Goal: Task Accomplishment & Management: Manage account settings

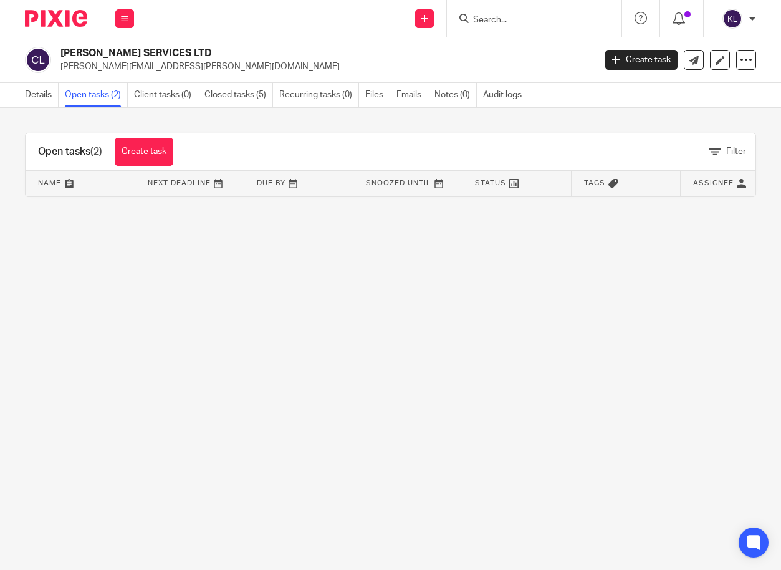
click at [522, 24] on input "Search" at bounding box center [528, 20] width 112 height 11
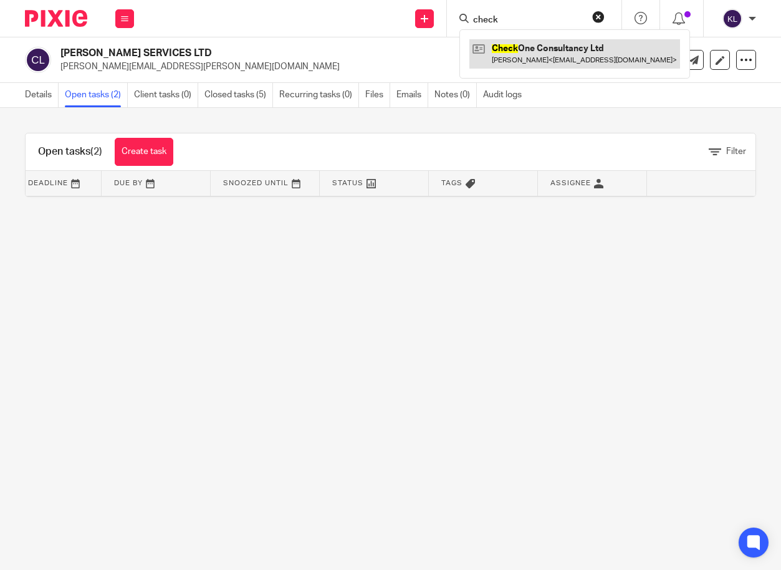
type input "check"
click at [542, 45] on link at bounding box center [574, 53] width 211 height 29
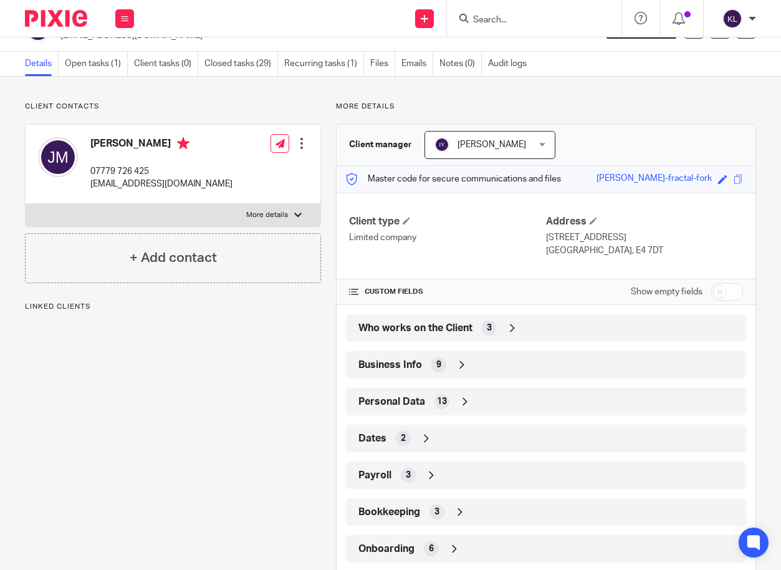
scroll to position [95, 0]
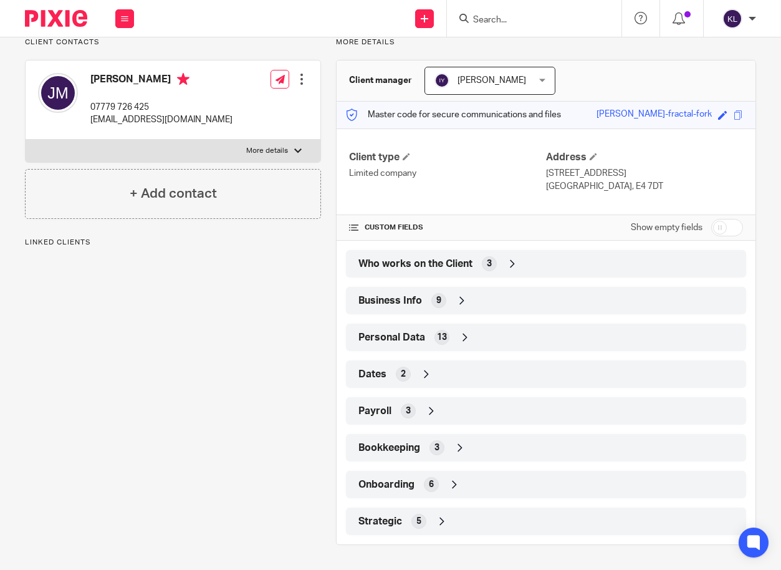
click at [499, 521] on div "Strategic 5" at bounding box center [545, 520] width 381 height 21
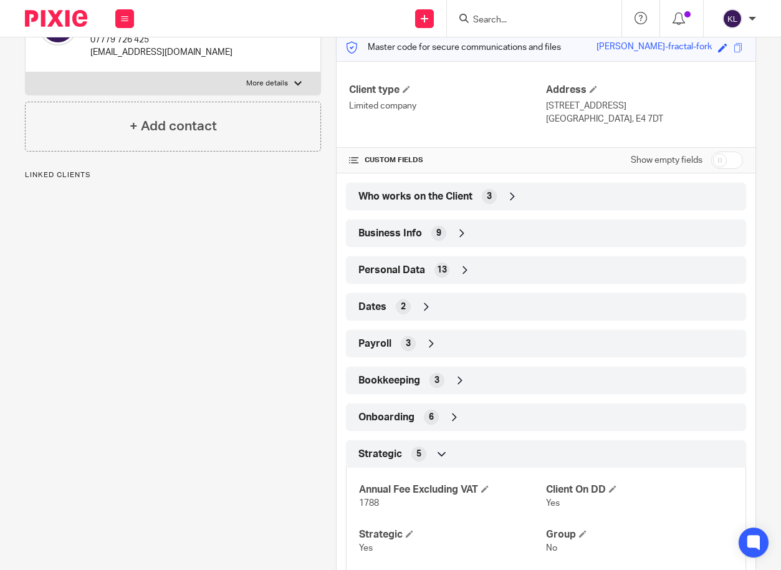
scroll to position [243, 0]
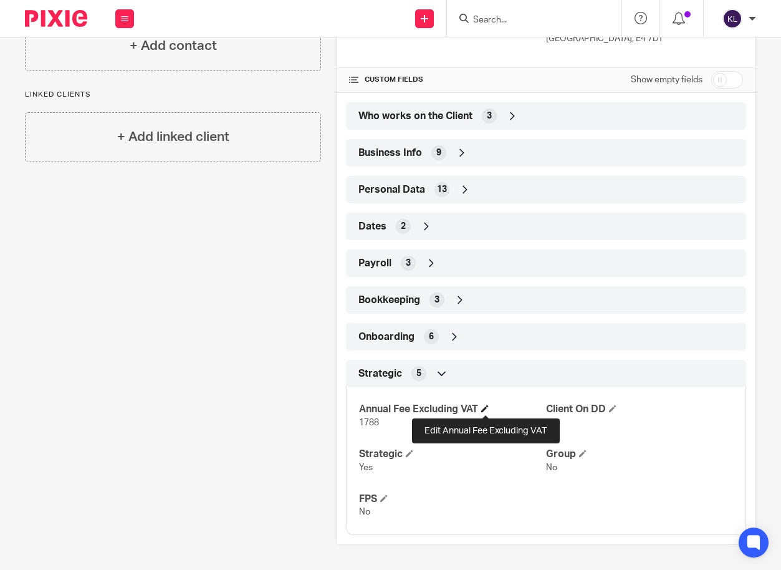
click at [484, 408] on span at bounding box center [484, 408] width 7 height 7
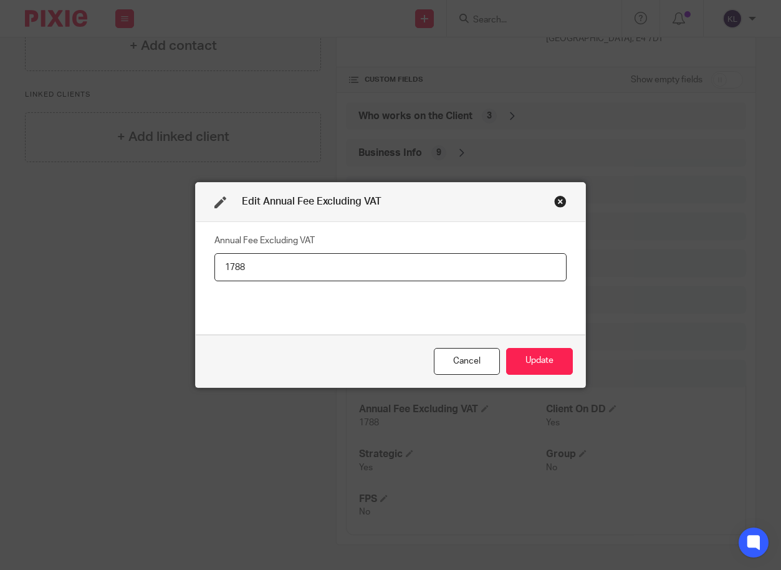
drag, startPoint x: 250, startPoint y: 267, endPoint x: 212, endPoint y: 262, distance: 38.3
click at [214, 262] on input "1788" at bounding box center [390, 267] width 352 height 28
type input "3206.4"
click at [551, 358] on button "Update" at bounding box center [539, 361] width 67 height 27
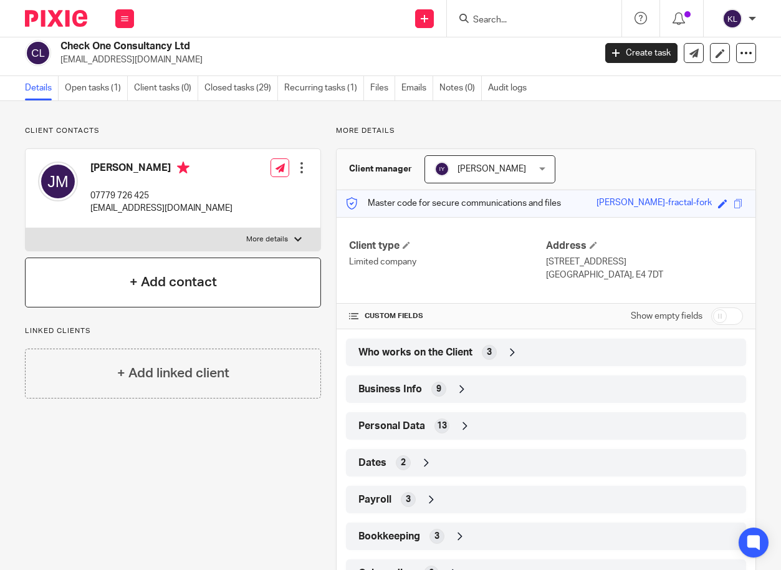
scroll to position [0, 0]
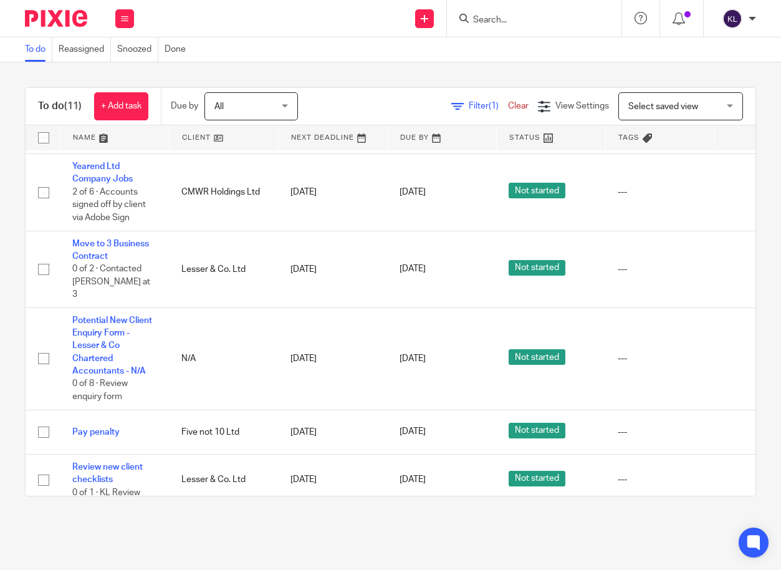
scroll to position [380, 0]
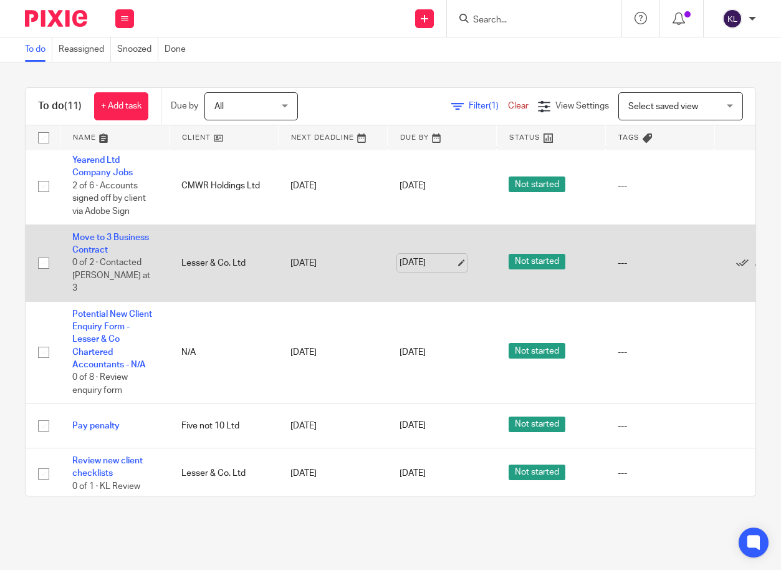
click at [418, 256] on link "[DATE]" at bounding box center [428, 262] width 56 height 13
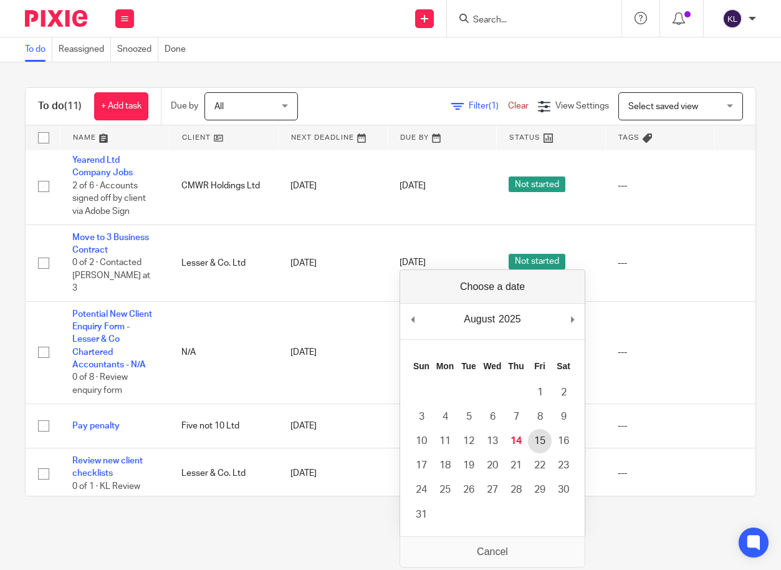
click at [532, 433] on td "15" at bounding box center [540, 441] width 24 height 24
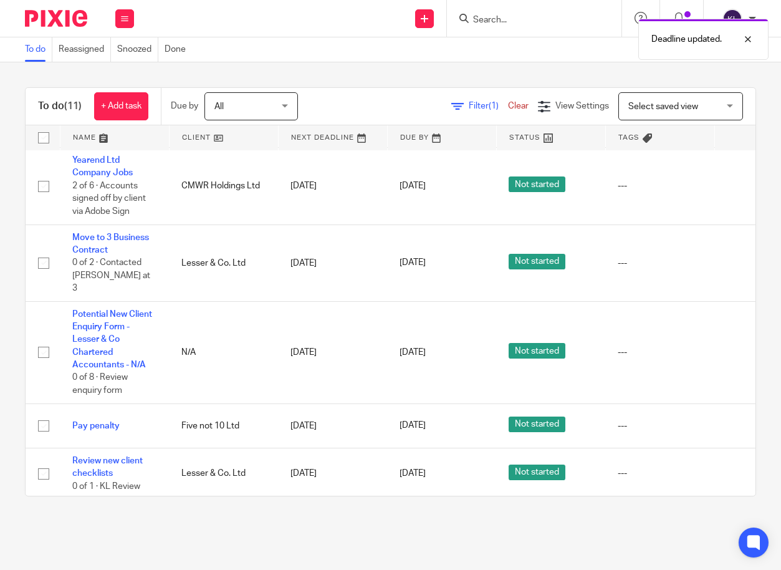
scroll to position [380, 96]
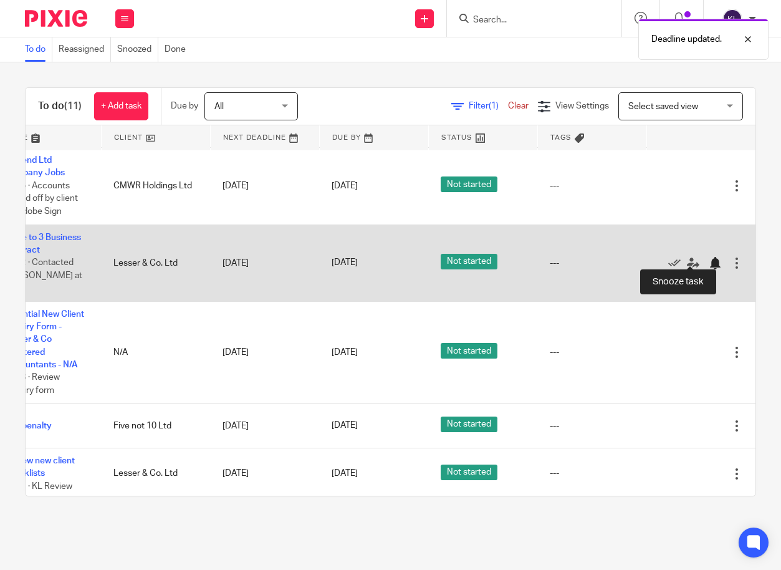
click at [709, 257] on div at bounding box center [715, 263] width 12 height 12
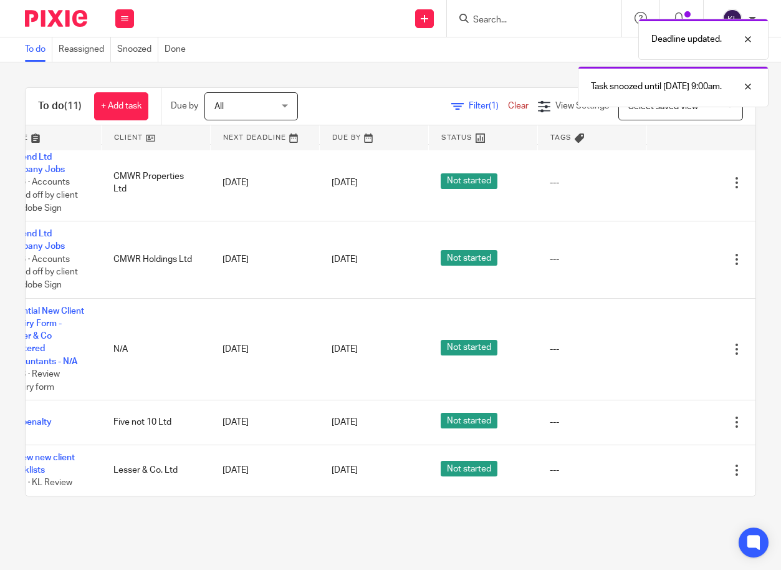
scroll to position [316, 0]
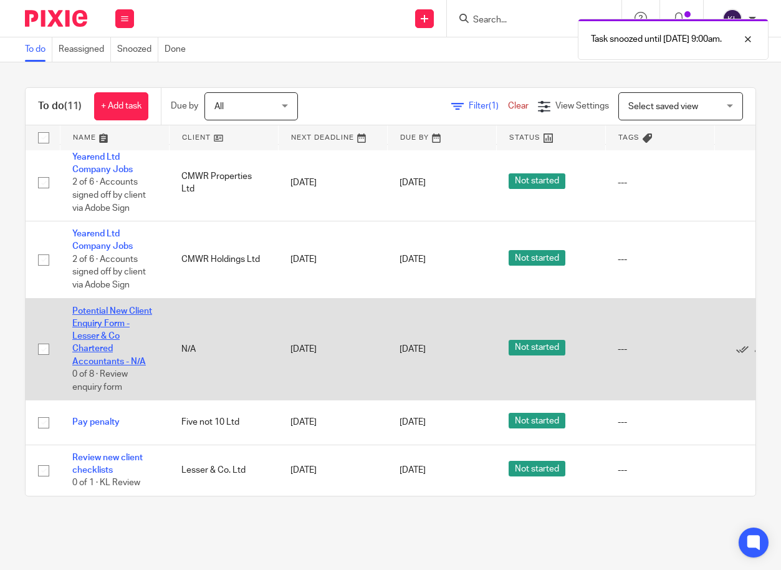
click at [93, 348] on link "Potential New Client Enquiry Form - Lesser & Co Chartered Accountants - N/A" at bounding box center [112, 336] width 80 height 59
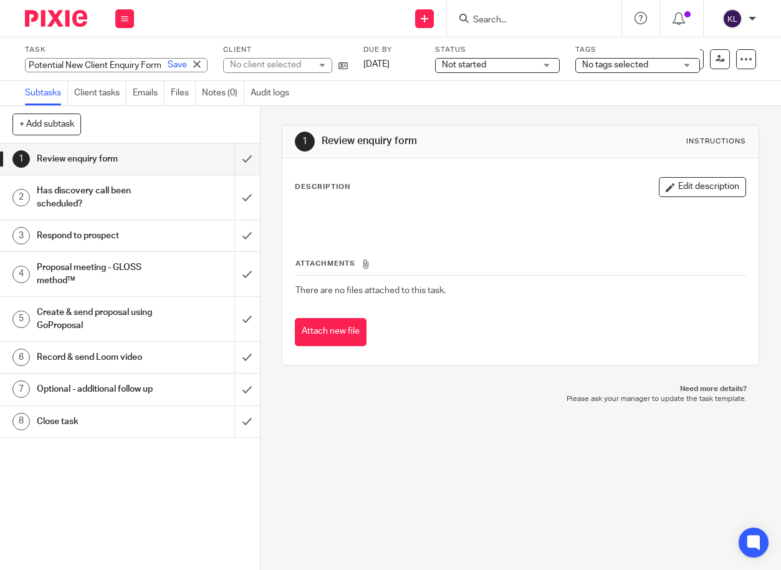
click at [97, 60] on div "Potential New Client Enquiry Form - Lesser & Co Chartered Accountants - N/A Sav…" at bounding box center [116, 65] width 183 height 14
click at [98, 64] on input "Potential New Client Enquiry Form - Lesser & Co Chartered Accountants - N/A" at bounding box center [116, 65] width 183 height 14
type input "Potential New Client Enquiry Form - Lesser & Co Chartered Accountants - Anil Ch…"
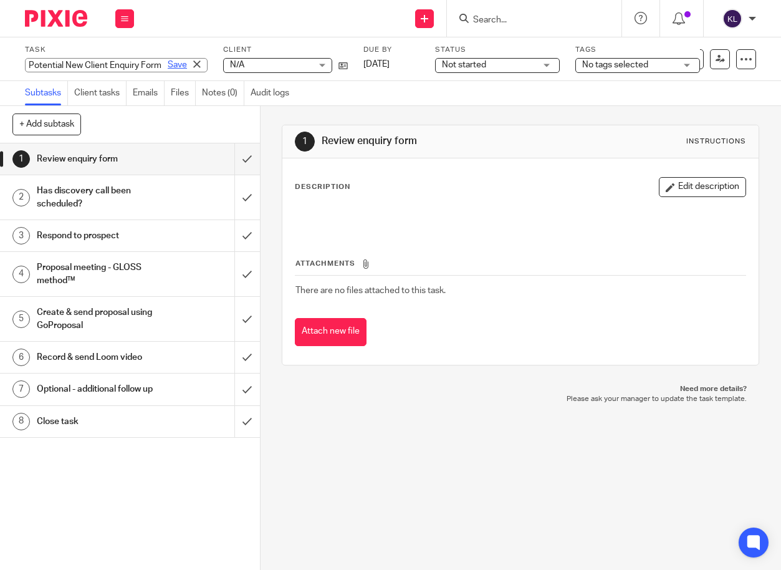
click at [168, 66] on link "Save" at bounding box center [177, 65] width 19 height 12
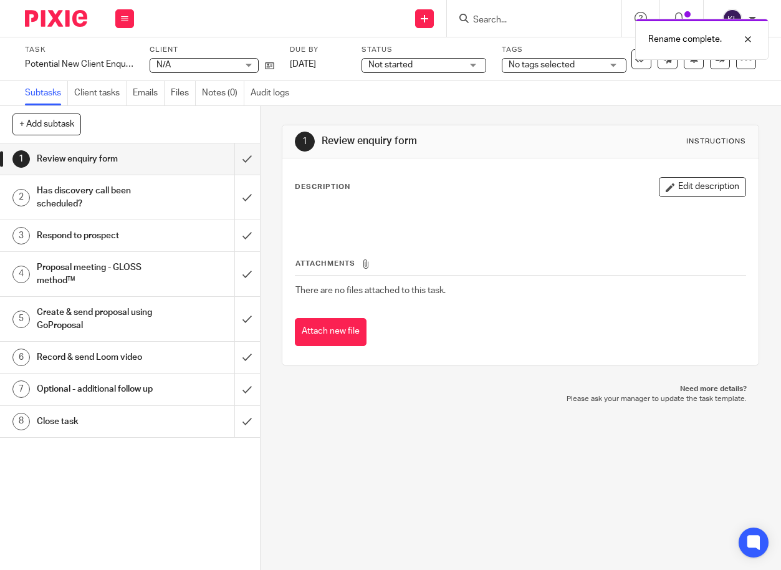
click at [174, 65] on span "N/A" at bounding box center [196, 65] width 81 height 13
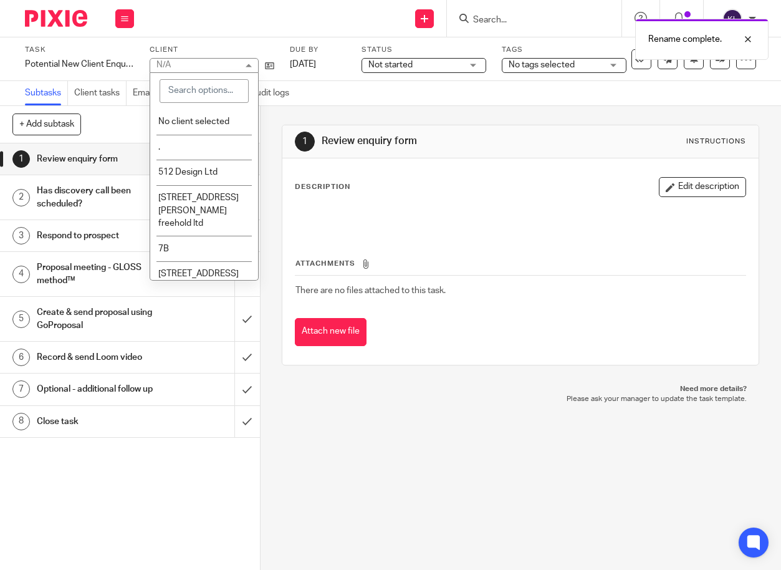
click at [174, 65] on div "N/A N/A" at bounding box center [204, 65] width 109 height 15
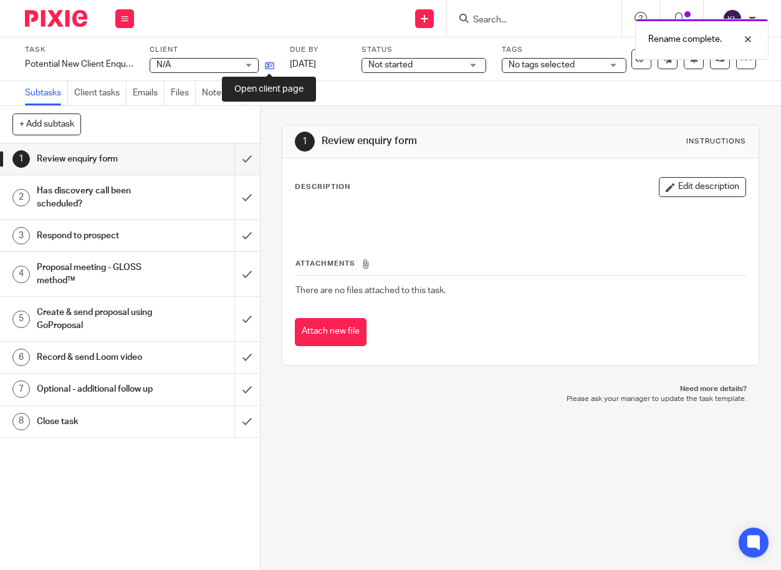
click at [266, 61] on icon at bounding box center [269, 65] width 9 height 9
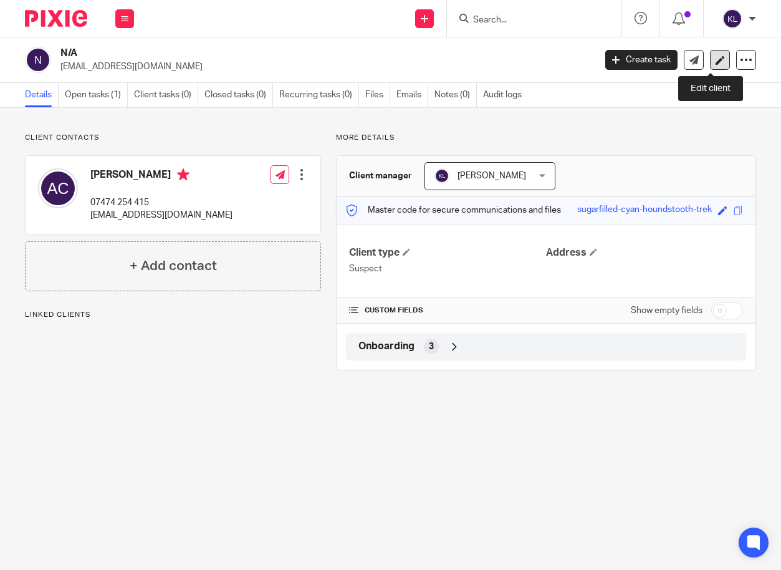
click at [716, 62] on icon at bounding box center [720, 59] width 9 height 9
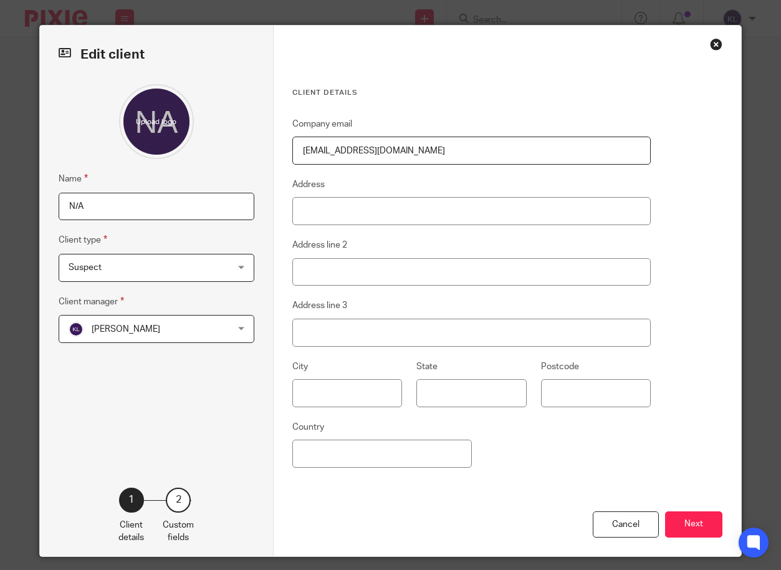
drag, startPoint x: 149, startPoint y: 207, endPoint x: -72, endPoint y: 197, distance: 220.9
click at [0, 197] on html "Work Email Clients Team Reports Settings Work Email Clients Team Reports Settin…" at bounding box center [390, 285] width 781 height 570
type input "Anil Chumber"
click at [701, 515] on button "Next" at bounding box center [693, 524] width 57 height 27
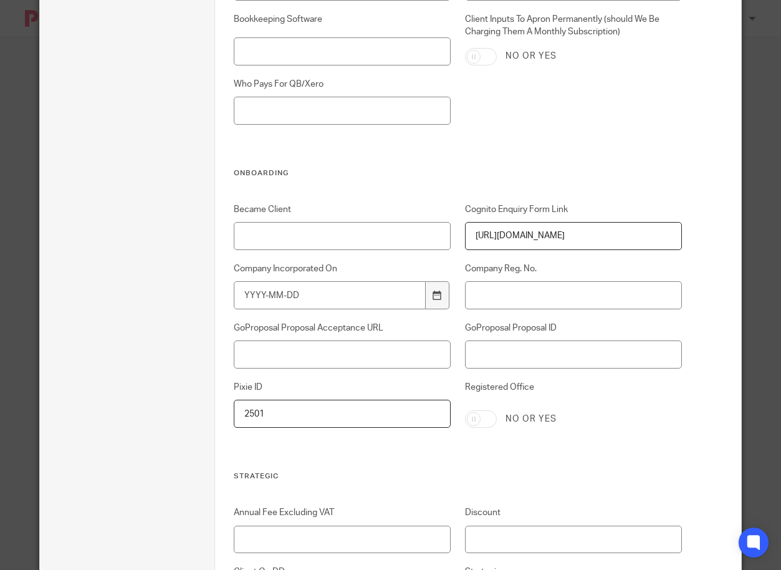
scroll to position [2416, 0]
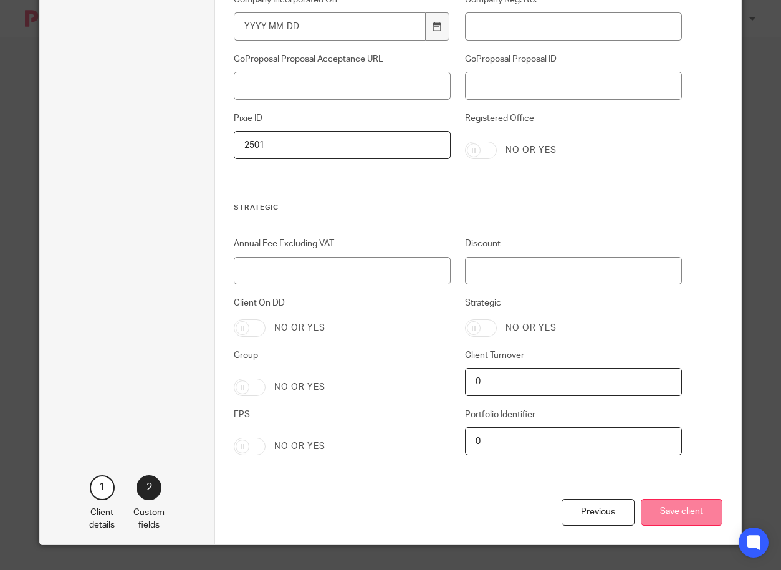
click at [679, 510] on button "Save client" at bounding box center [682, 512] width 82 height 27
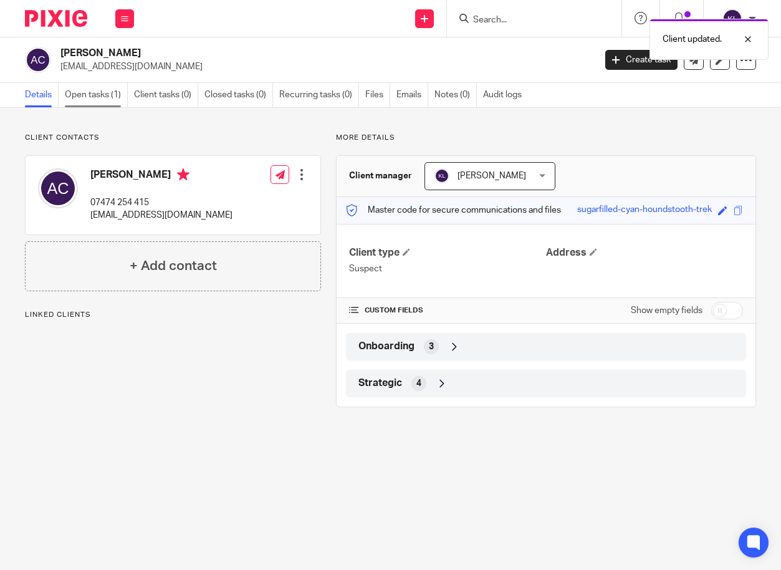
click at [98, 90] on link "Open tasks (1)" at bounding box center [96, 95] width 63 height 24
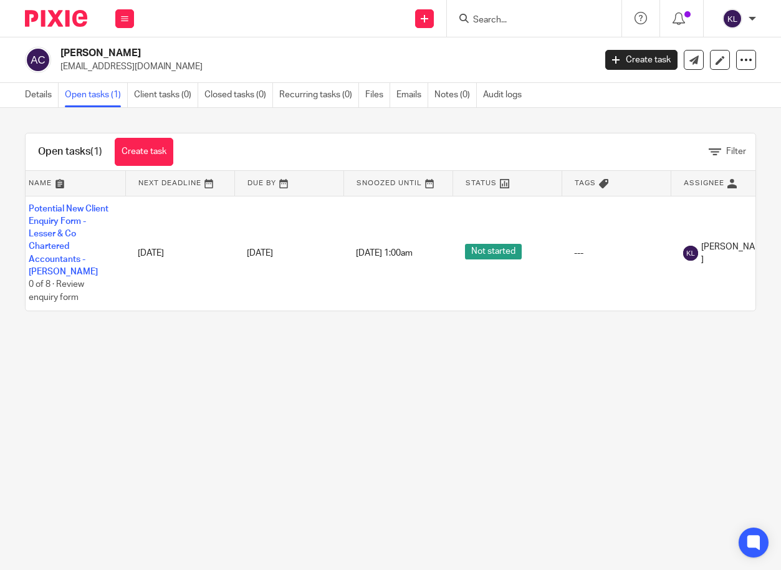
scroll to position [0, 161]
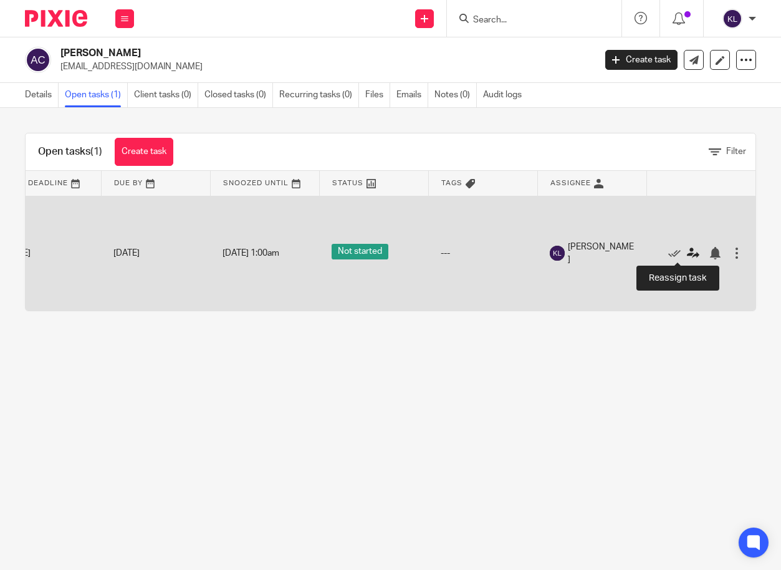
click at [687, 247] on icon at bounding box center [693, 253] width 12 height 12
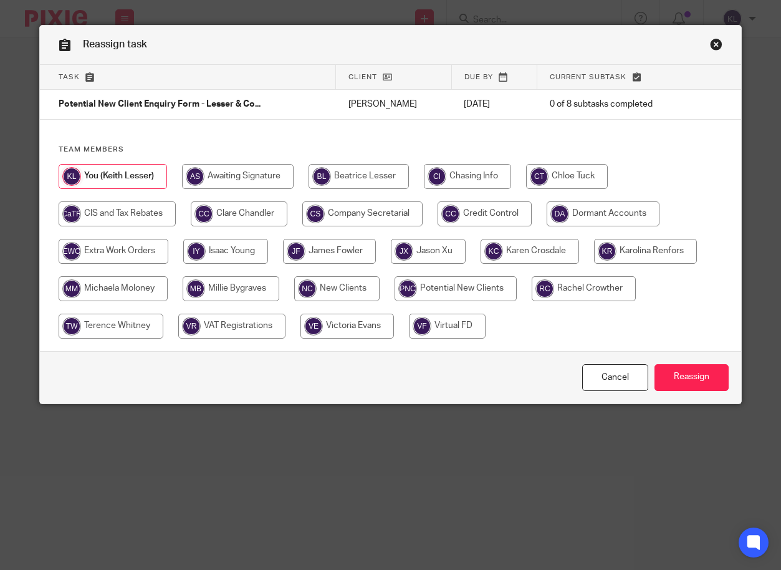
click at [330, 252] on input "radio" at bounding box center [329, 251] width 93 height 25
radio input "true"
click at [712, 386] on input "Reassign" at bounding box center [691, 377] width 74 height 27
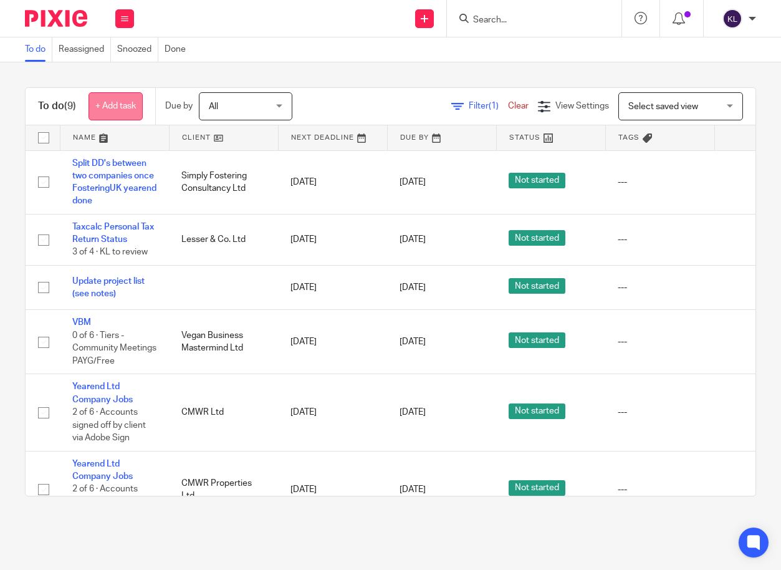
click at [139, 106] on link "+ Add task" at bounding box center [116, 106] width 54 height 28
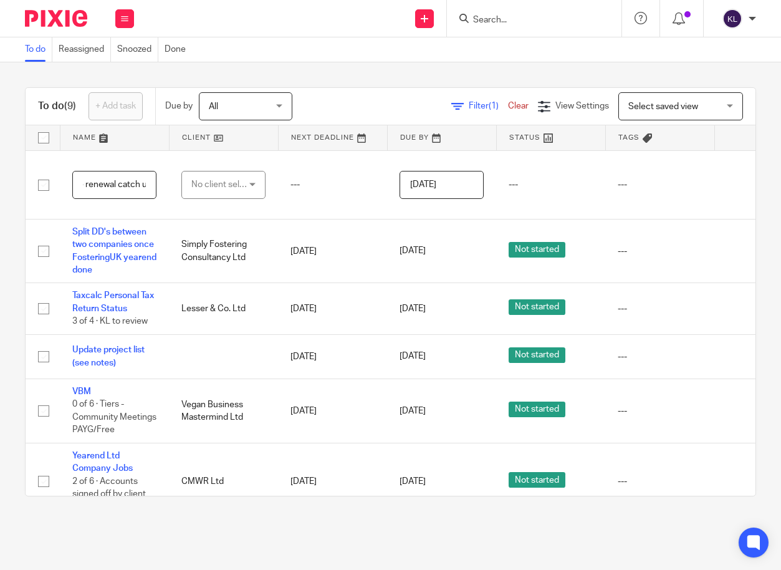
scroll to position [0, 47]
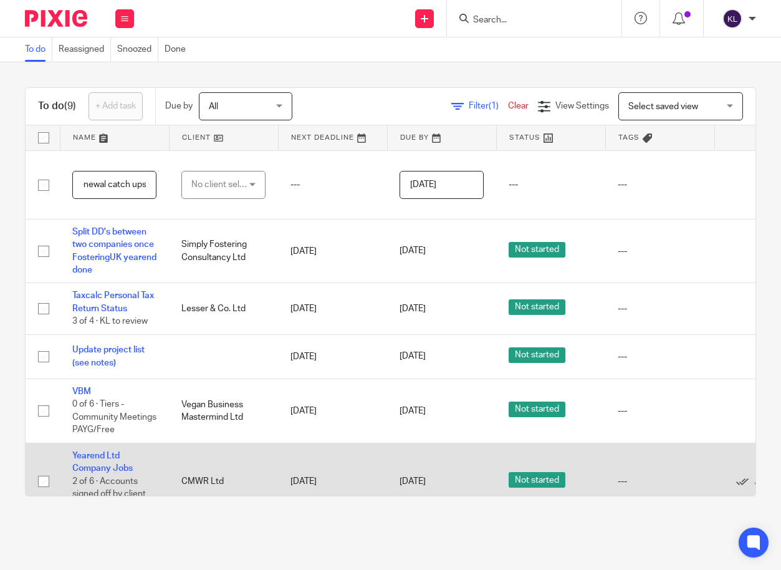
type input "Schedule renewal catch ups"
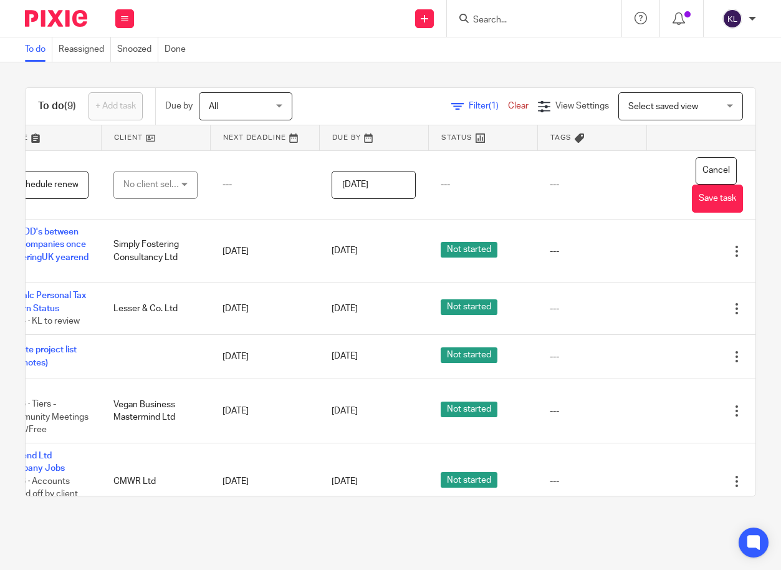
scroll to position [0, 96]
drag, startPoint x: 625, startPoint y: 486, endPoint x: 742, endPoint y: 494, distance: 116.8
click at [742, 494] on div "To do (9) + Add task Due by All All Today Tomorrow This week Next week This mon…" at bounding box center [390, 291] width 781 height 459
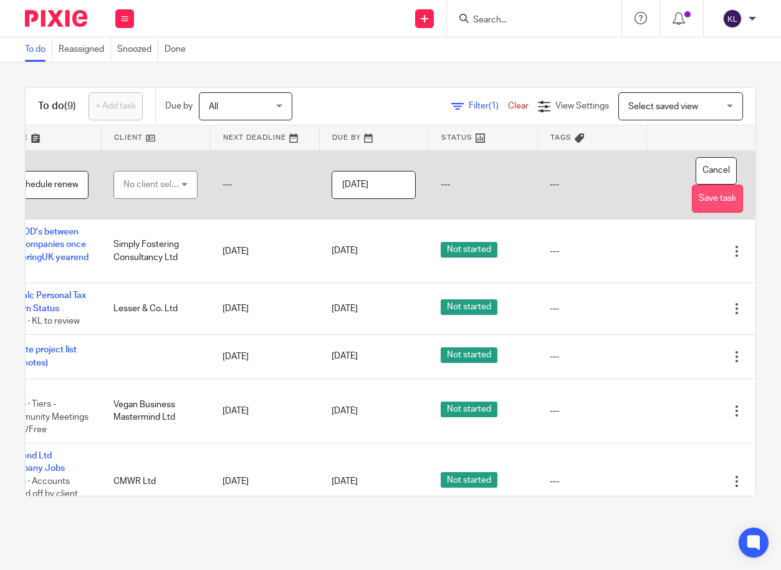
click at [692, 198] on button "Save task" at bounding box center [717, 198] width 51 height 28
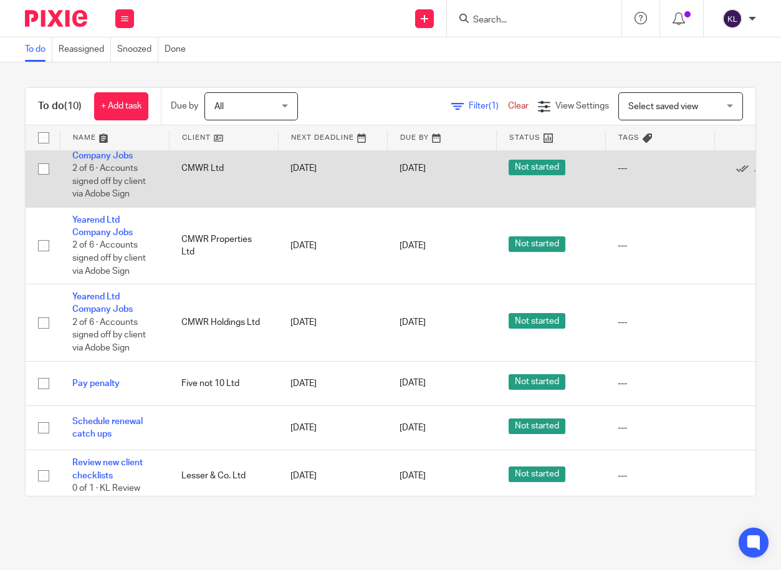
scroll to position [259, 0]
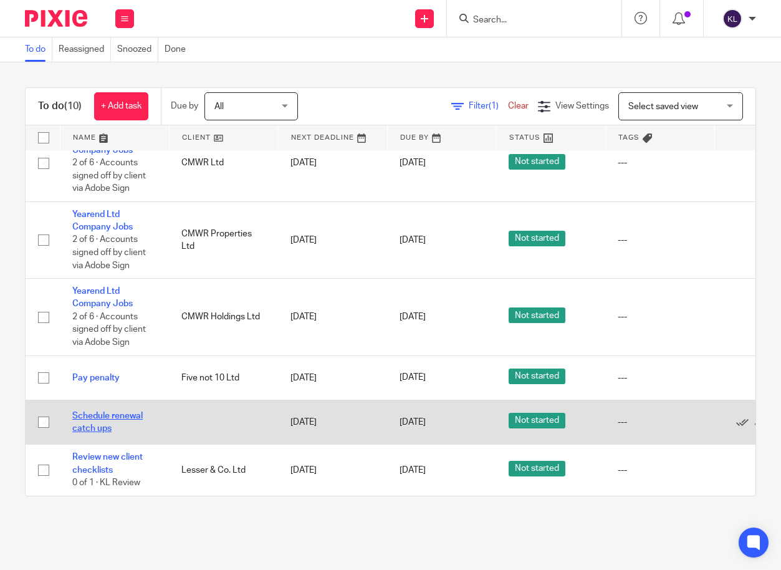
click at [101, 414] on link "Schedule renewal catch ups" at bounding box center [107, 421] width 70 height 21
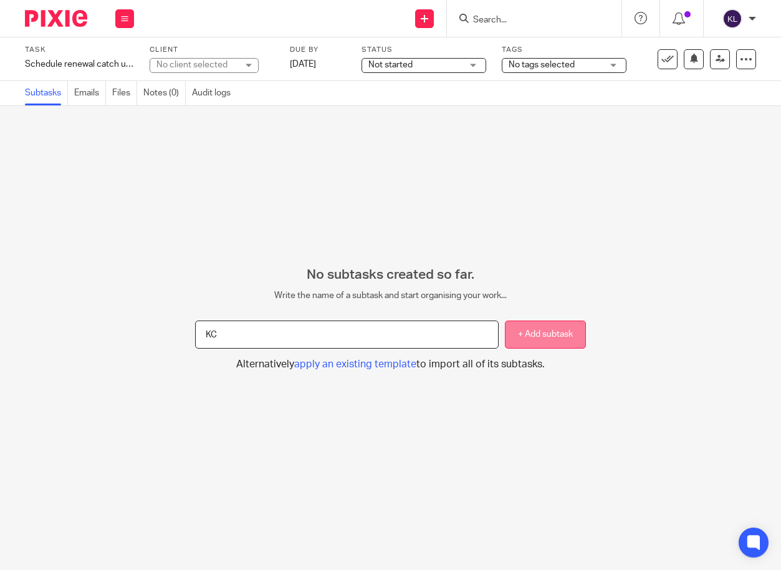
type input "KC"
click at [548, 340] on button "+ Add subtask" at bounding box center [545, 334] width 80 height 28
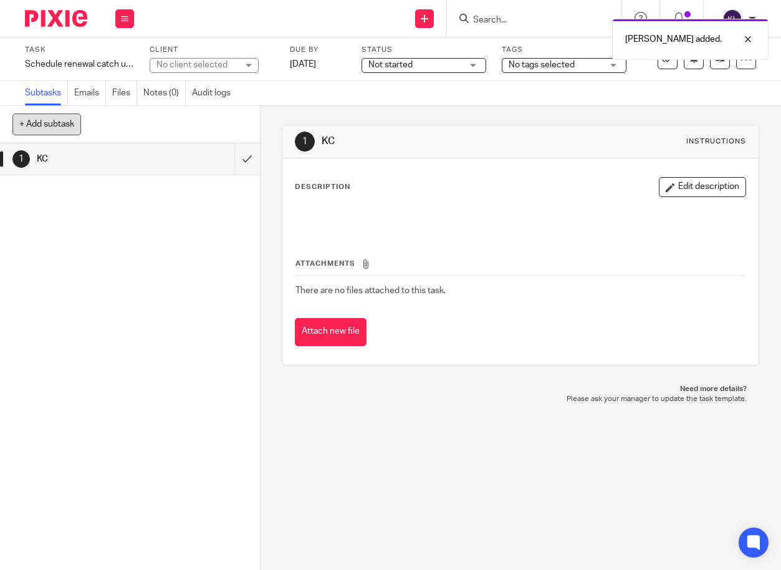
click at [38, 128] on button "+ Add subtask" at bounding box center [46, 123] width 69 height 21
click at [741, 64] on icon at bounding box center [746, 59] width 12 height 12
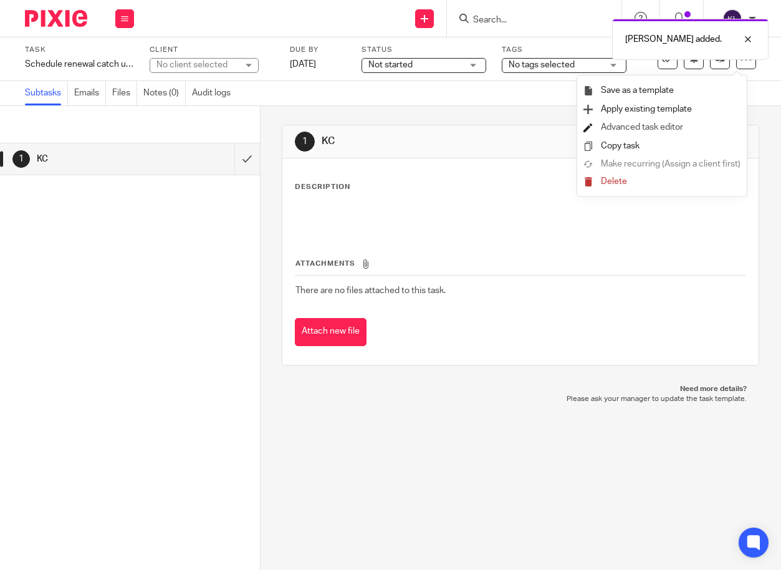
click at [634, 126] on link "Advanced task editor" at bounding box center [642, 127] width 82 height 9
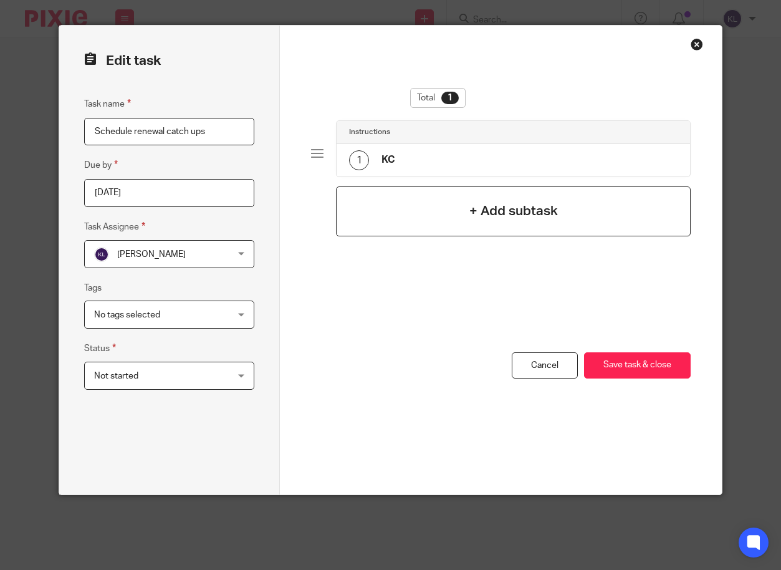
click at [419, 212] on div "+ Add subtask" at bounding box center [513, 211] width 355 height 50
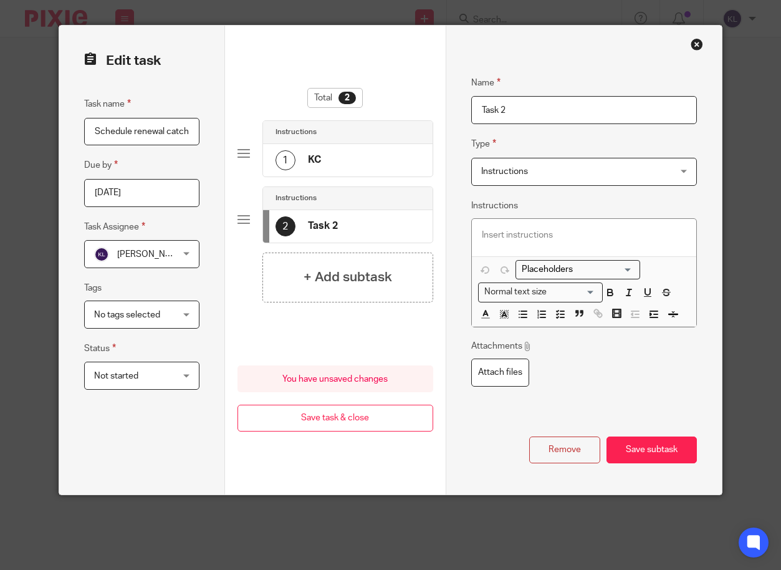
drag, startPoint x: 545, startPoint y: 111, endPoint x: 466, endPoint y: 115, distance: 79.3
click at [466, 115] on div "Name KC Type Instructions Instructions Instructions Send automated email Send e…" at bounding box center [584, 260] width 276 height 469
type input "MM"
click at [647, 457] on button "Save subtask" at bounding box center [651, 449] width 90 height 27
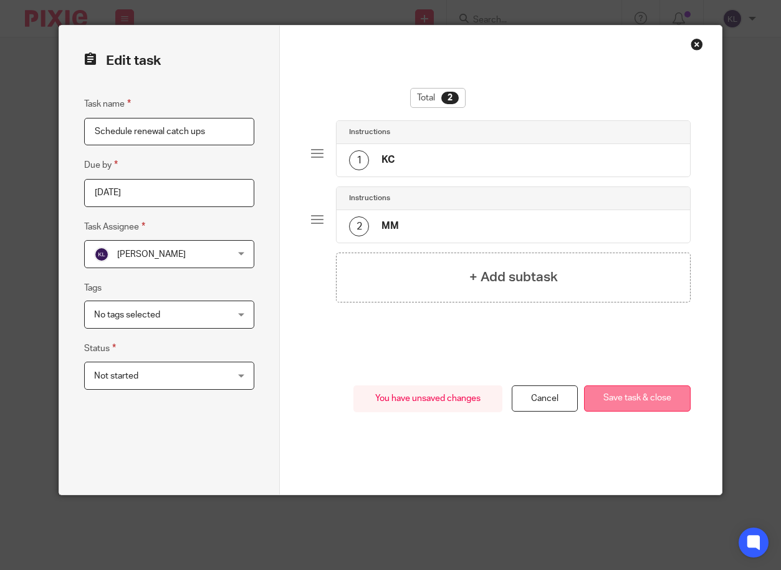
click at [642, 400] on button "Save task & close" at bounding box center [637, 398] width 107 height 27
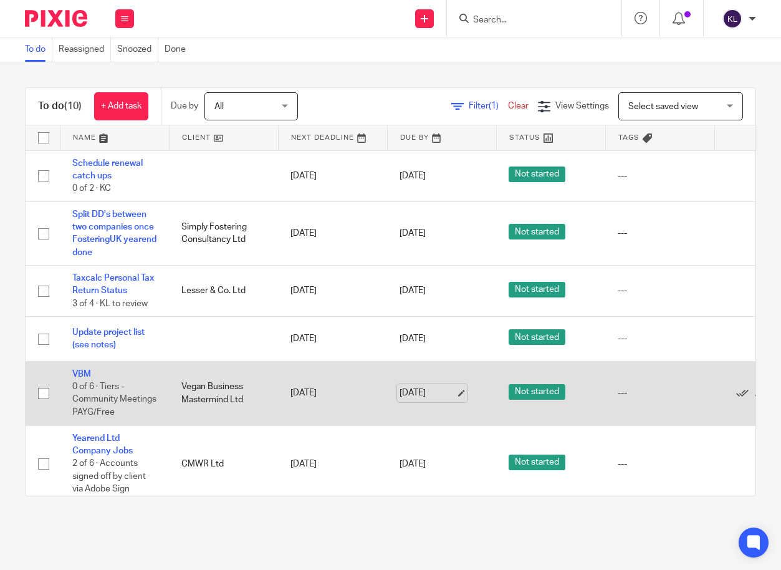
click at [416, 388] on link "[DATE]" at bounding box center [428, 392] width 56 height 13
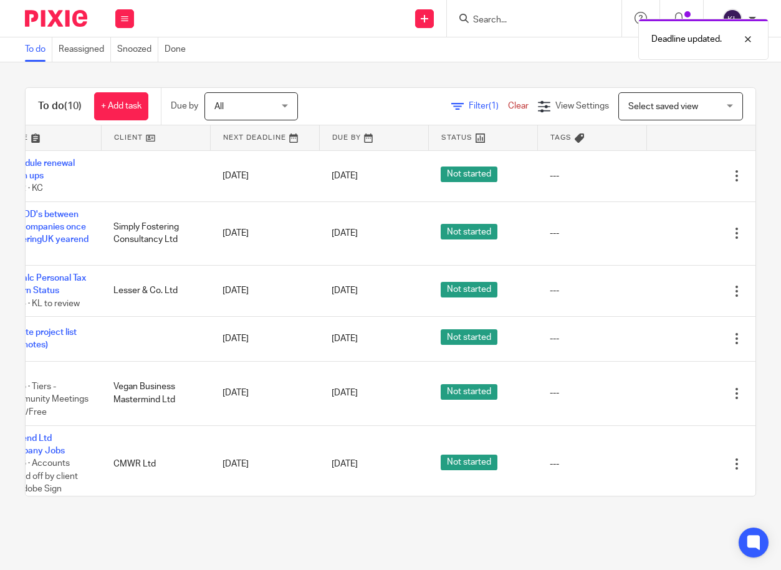
scroll to position [0, 96]
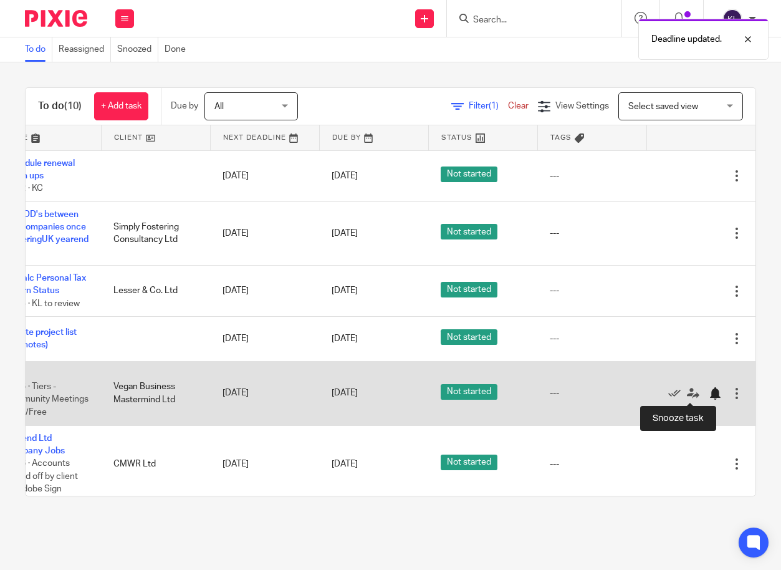
click at [709, 395] on div at bounding box center [715, 393] width 12 height 12
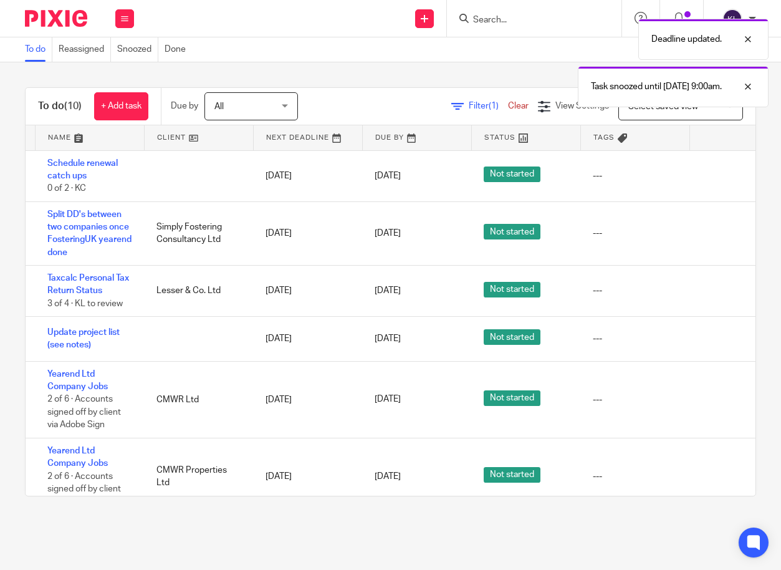
scroll to position [0, 0]
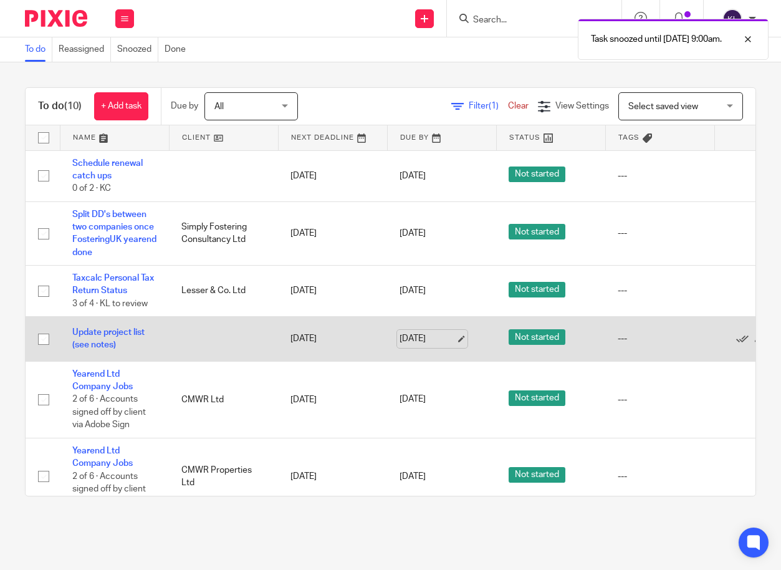
click at [422, 335] on link "[DATE]" at bounding box center [428, 338] width 56 height 13
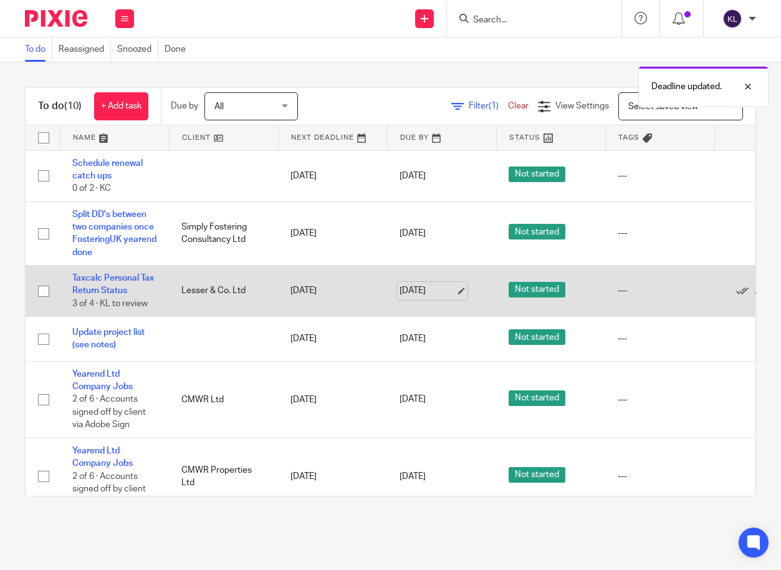
click at [423, 292] on link "[DATE]" at bounding box center [428, 290] width 56 height 13
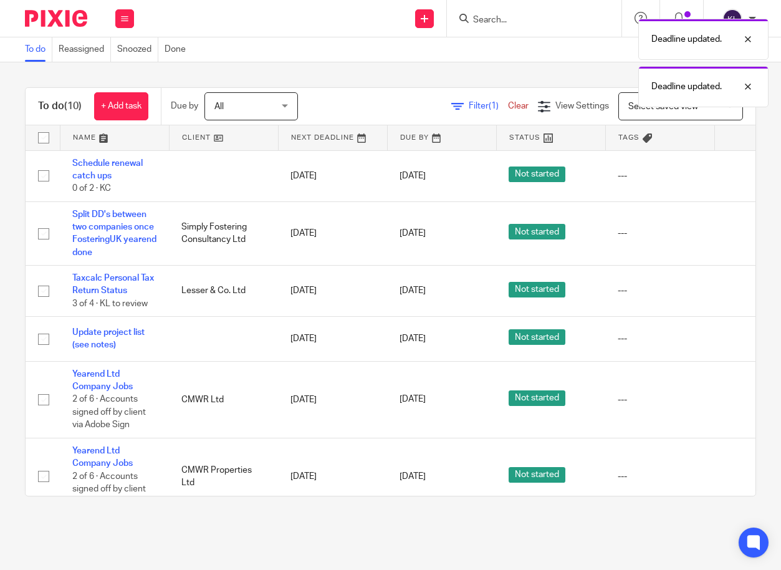
scroll to position [0, 96]
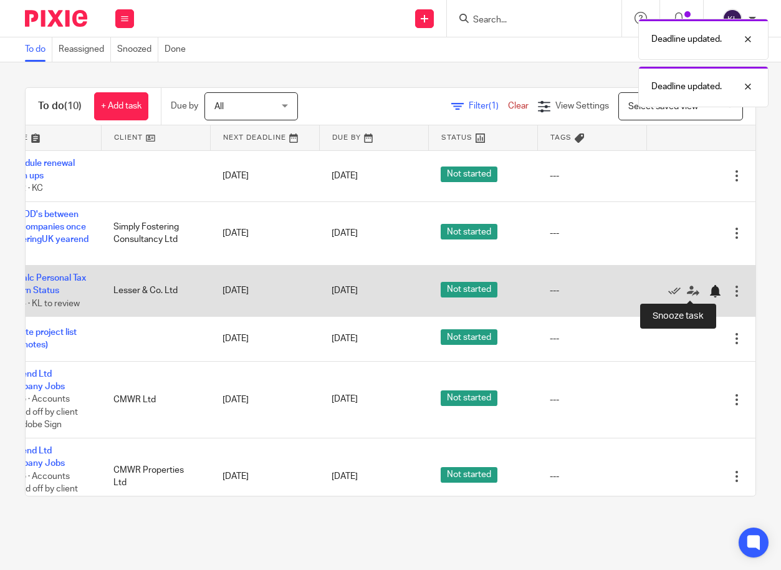
click at [709, 290] on div at bounding box center [715, 291] width 12 height 12
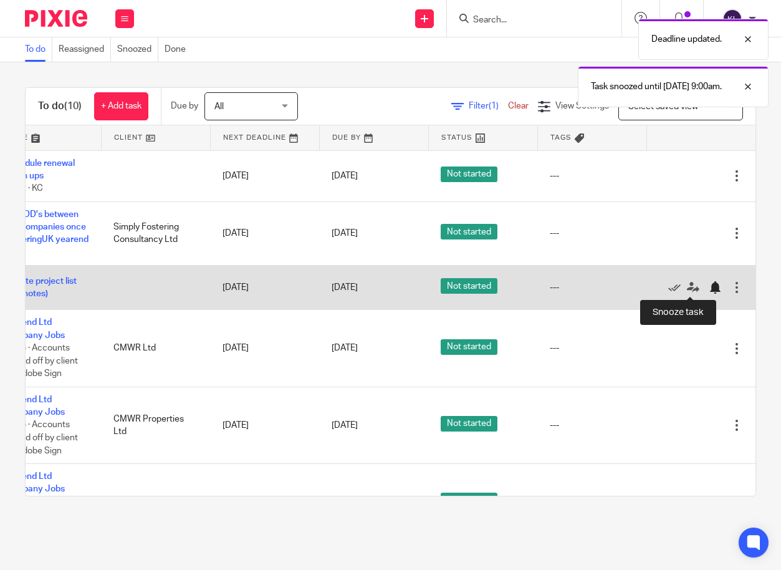
click at [709, 289] on div at bounding box center [715, 287] width 12 height 12
